Goal: Navigation & Orientation: Find specific page/section

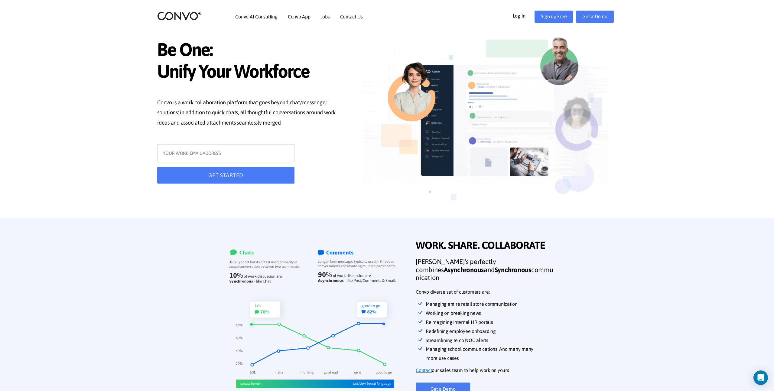
click at [171, 13] on img at bounding box center [179, 15] width 44 height 9
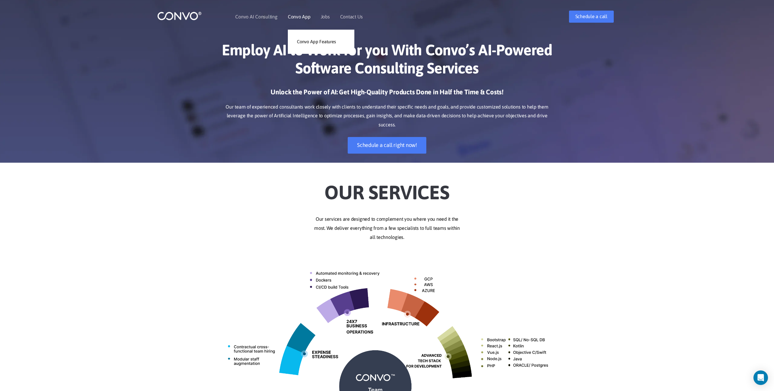
click at [290, 18] on link "Convo App" at bounding box center [299, 16] width 23 height 5
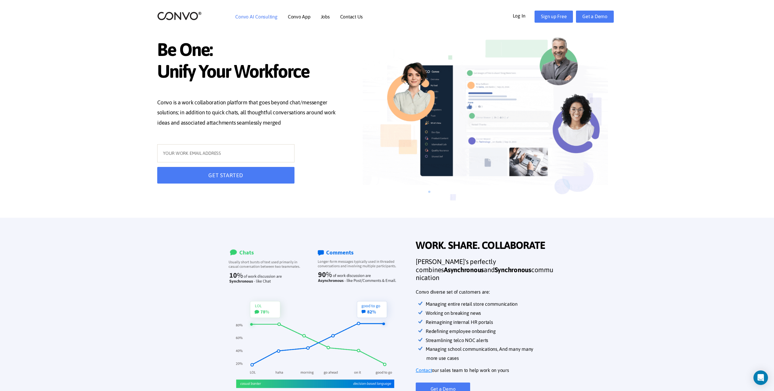
click at [264, 10] on li "Convo AI Consulting" at bounding box center [256, 17] width 42 height 26
click at [271, 20] on li "Convo AI Consulting" at bounding box center [256, 17] width 42 height 26
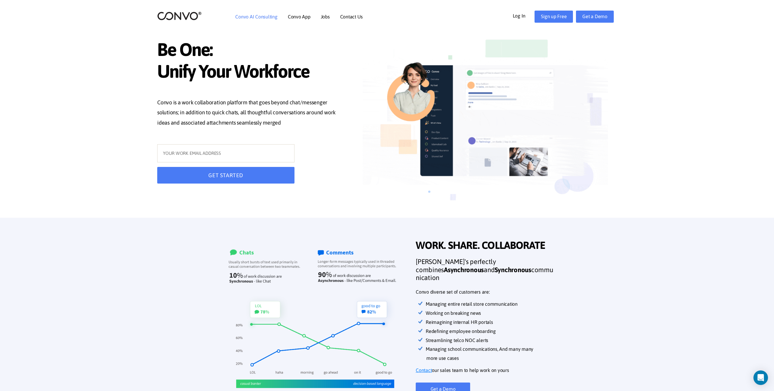
click at [266, 17] on link "Convo AI Consulting" at bounding box center [256, 16] width 42 height 5
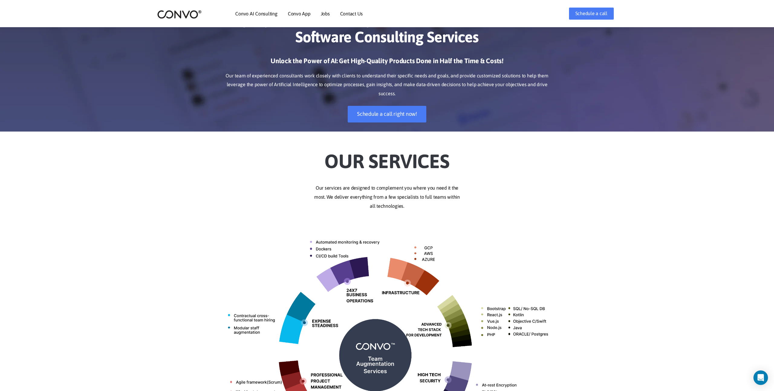
scroll to position [160, 0]
